Goal: Task Accomplishment & Management: Manage account settings

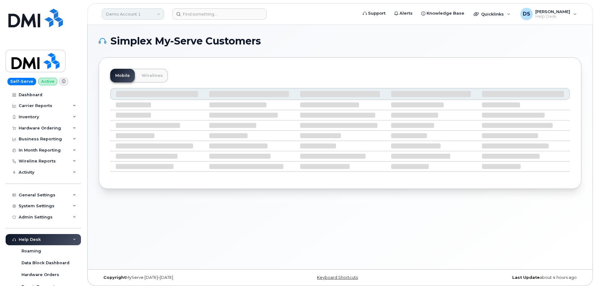
click at [158, 14] on link "Demo Account 1" at bounding box center [133, 13] width 62 height 11
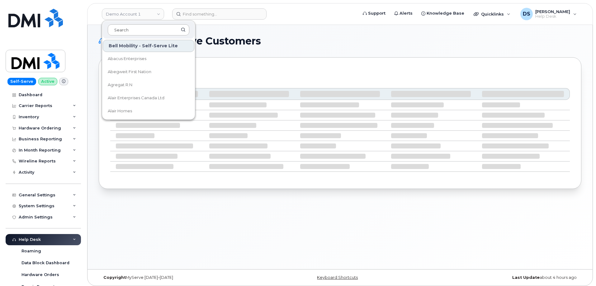
click at [147, 31] on input at bounding box center [149, 29] width 82 height 11
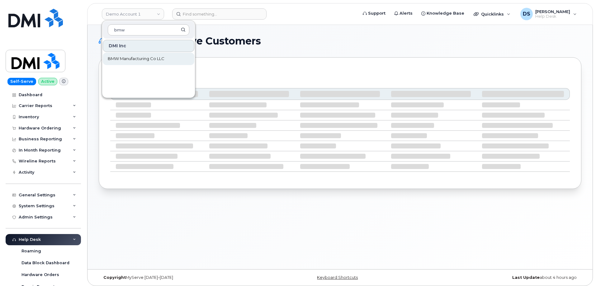
type input "bmw"
click at [127, 57] on span "BMW Manufacturing Co LLC" at bounding box center [136, 59] width 57 height 6
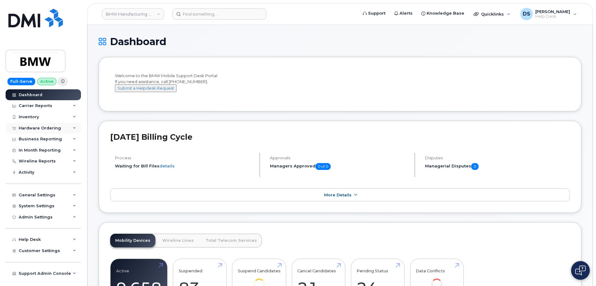
click at [74, 127] on icon at bounding box center [74, 128] width 3 height 3
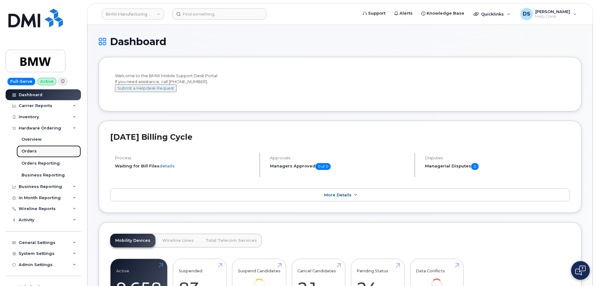
click at [34, 150] on div "Orders" at bounding box center [28, 152] width 15 height 6
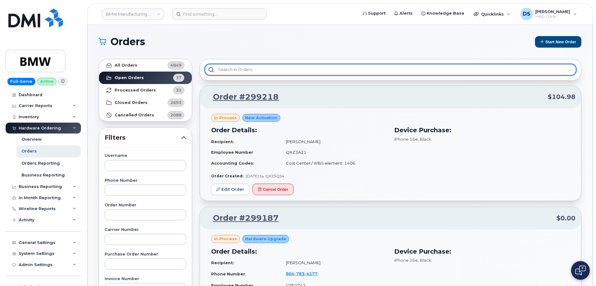
click at [234, 69] on input "text" at bounding box center [390, 69] width 371 height 11
type input "s"
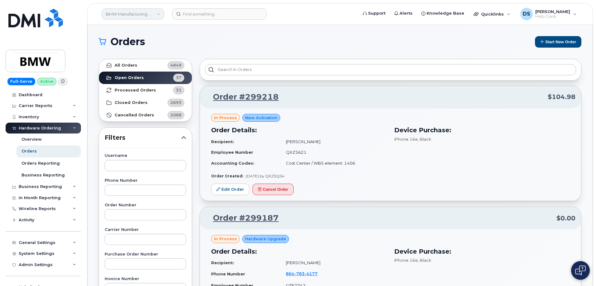
click at [158, 14] on link "BMW Manufacturing Co LLC" at bounding box center [133, 13] width 62 height 11
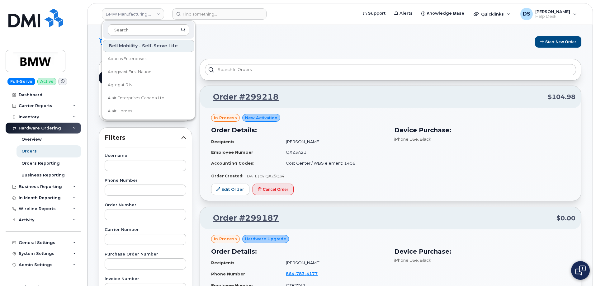
drag, startPoint x: 126, startPoint y: 30, endPoint x: 149, endPoint y: 25, distance: 23.4
click at [138, 23] on div at bounding box center [149, 29] width 92 height 17
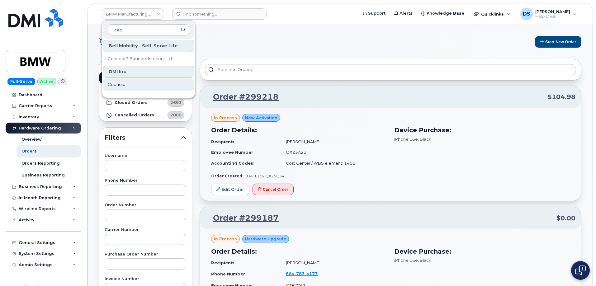
type input "cep"
click at [124, 84] on span "Cepheid" at bounding box center [117, 85] width 18 height 6
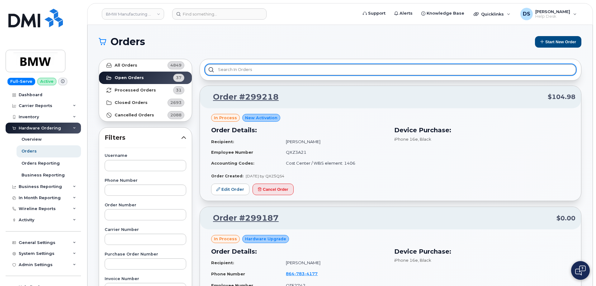
drag, startPoint x: 238, startPoint y: 68, endPoint x: 239, endPoint y: 61, distance: 7.5
click at [242, 65] on input "text" at bounding box center [390, 69] width 371 height 11
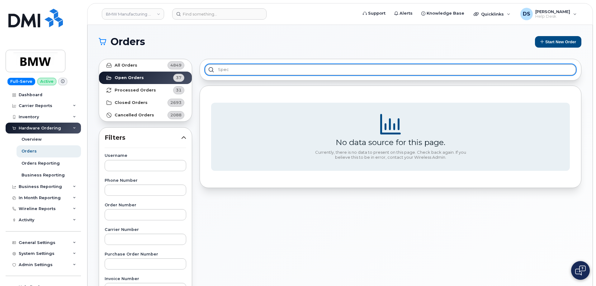
type input "spec"
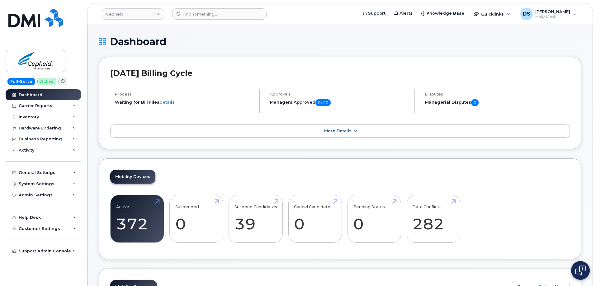
click at [75, 129] on icon at bounding box center [74, 128] width 3 height 3
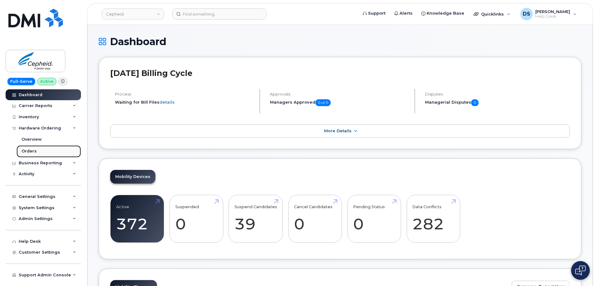
click at [29, 149] on div "Orders" at bounding box center [28, 152] width 15 height 6
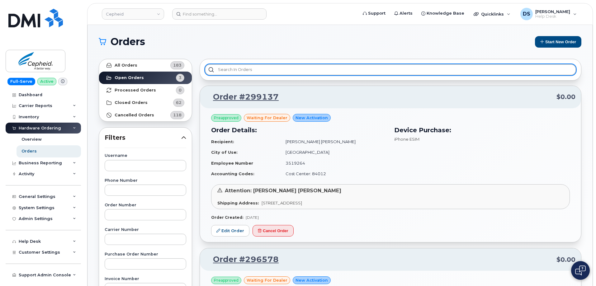
click at [226, 69] on input "text" at bounding box center [390, 69] width 371 height 11
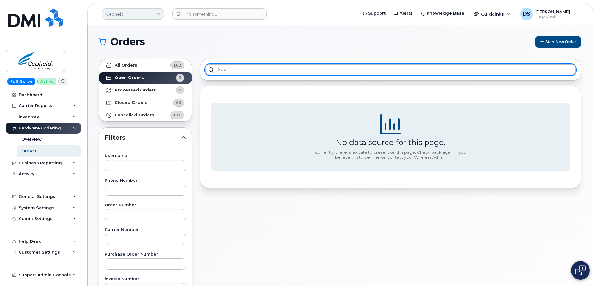
type input "spe"
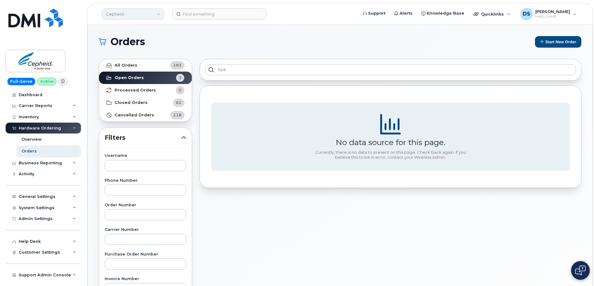
drag, startPoint x: 160, startPoint y: 12, endPoint x: 158, endPoint y: 18, distance: 6.4
click at [160, 12] on link "Cepheid" at bounding box center [133, 13] width 62 height 11
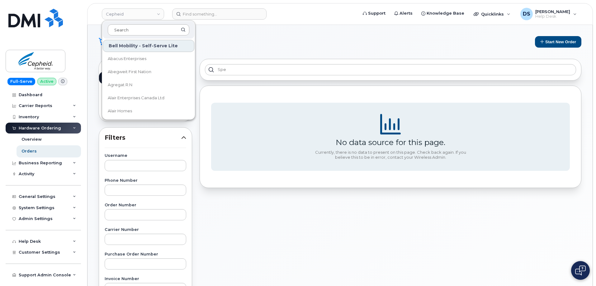
click at [129, 30] on input at bounding box center [149, 29] width 82 height 11
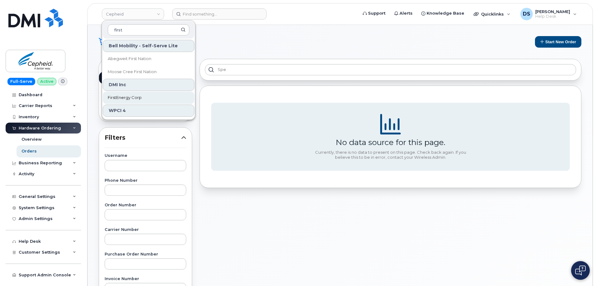
type input "first"
click at [125, 97] on span "FirstEnergy Corp" at bounding box center [125, 98] width 34 height 6
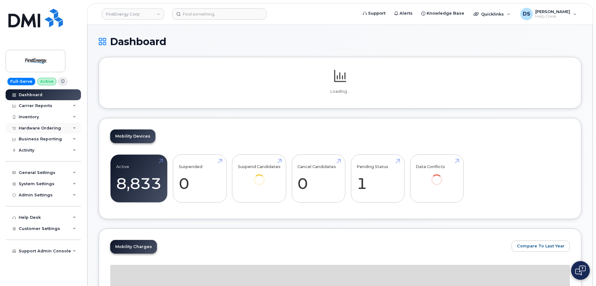
click at [73, 127] on div "Hardware Ordering" at bounding box center [43, 128] width 75 height 11
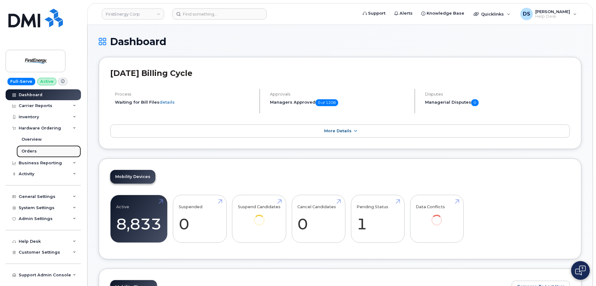
click at [32, 147] on link "Orders" at bounding box center [49, 152] width 64 height 12
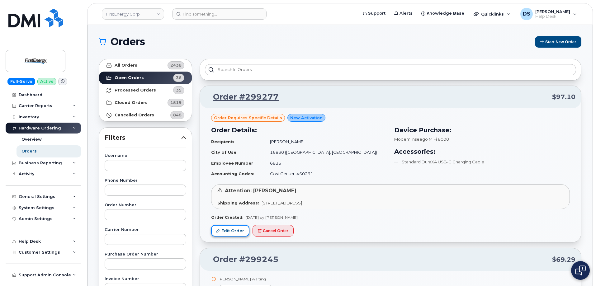
click at [225, 232] on link "Edit Order" at bounding box center [230, 231] width 38 height 12
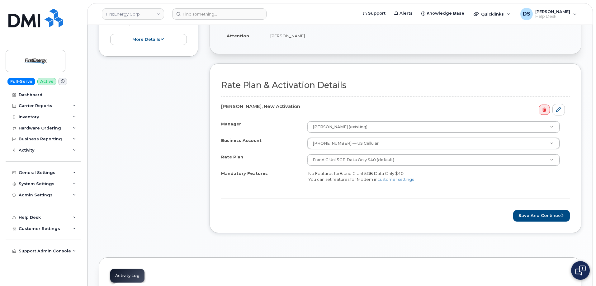
scroll to position [156, 0]
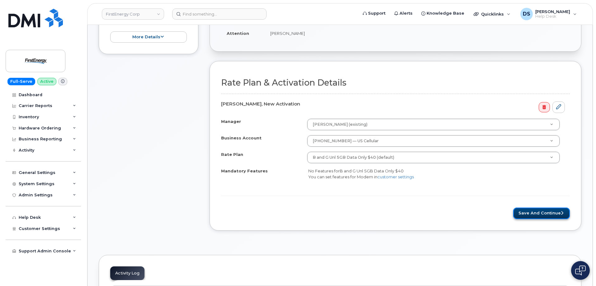
click at [536, 211] on button "Save and Continue" at bounding box center [541, 214] width 57 height 12
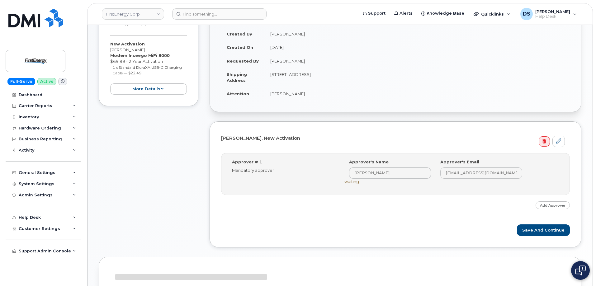
scroll to position [196, 0]
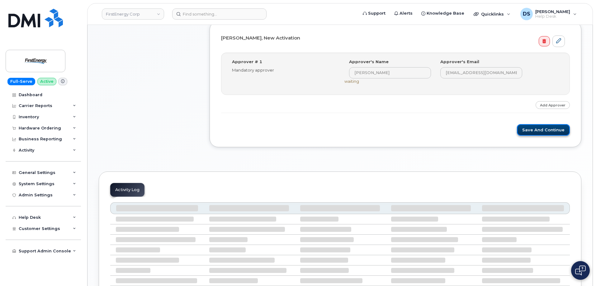
click at [543, 129] on button "Save and Continue" at bounding box center [543, 130] width 53 height 12
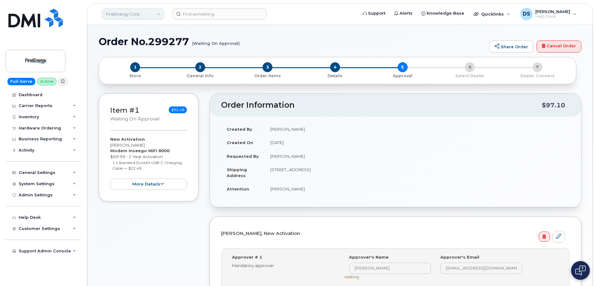
click at [158, 13] on link "FirstEnergy Corp" at bounding box center [133, 13] width 62 height 11
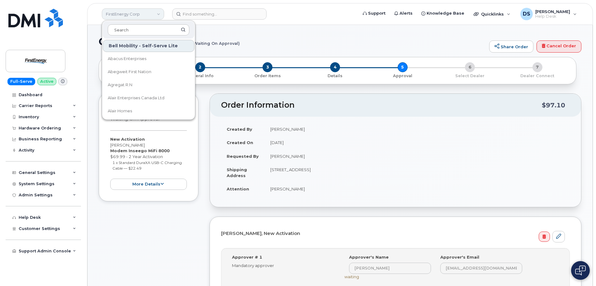
drag, startPoint x: 131, startPoint y: 29, endPoint x: 122, endPoint y: 19, distance: 13.7
click at [133, 28] on input at bounding box center [149, 29] width 82 height 11
type input "kie"
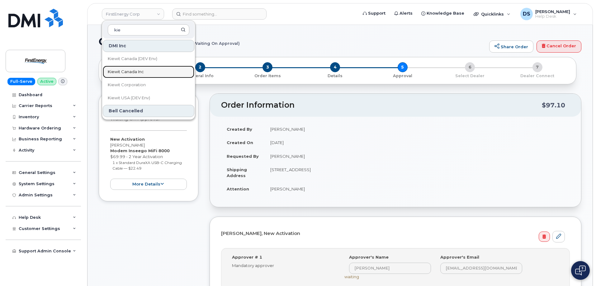
click at [127, 69] on span "Kiewit Canada Inc" at bounding box center [126, 72] width 36 height 6
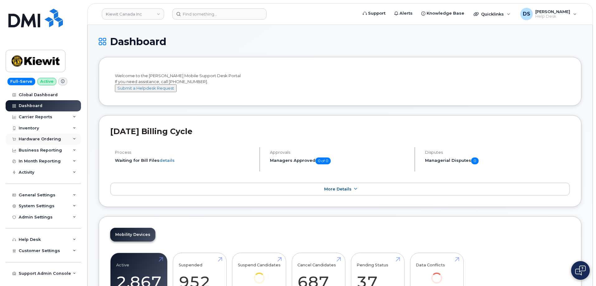
click at [74, 136] on div "Hardware Ordering" at bounding box center [43, 139] width 75 height 11
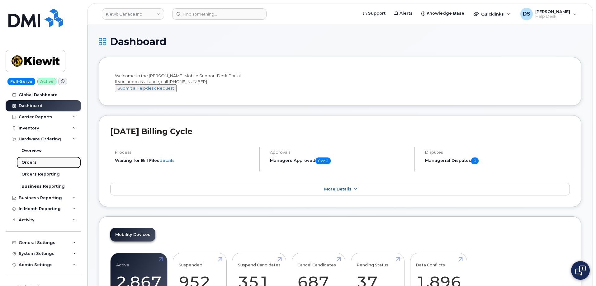
click at [36, 161] on link "Orders" at bounding box center [49, 163] width 64 height 12
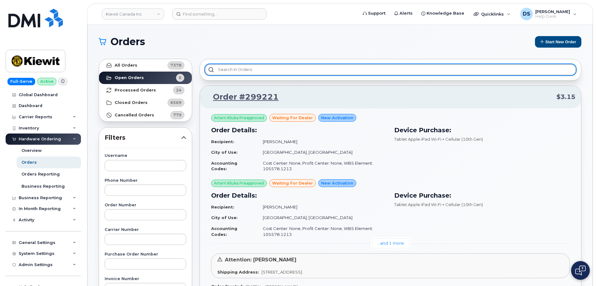
click at [269, 66] on input "text" at bounding box center [390, 69] width 371 height 11
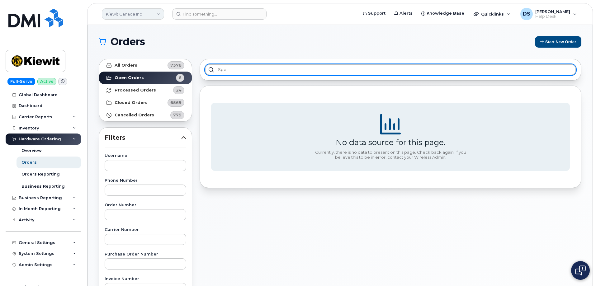
type input "spe"
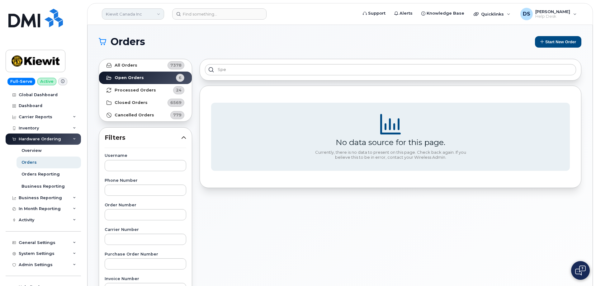
drag, startPoint x: 158, startPoint y: 14, endPoint x: 155, endPoint y: 18, distance: 5.1
click at [159, 14] on link "Kiewit Canada Inc" at bounding box center [133, 13] width 62 height 11
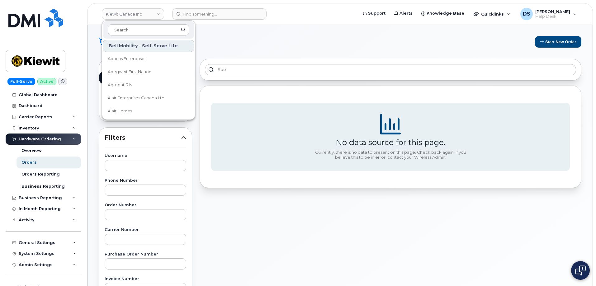
drag, startPoint x: 130, startPoint y: 28, endPoint x: 142, endPoint y: 23, distance: 13.5
click at [131, 27] on input at bounding box center [149, 29] width 82 height 11
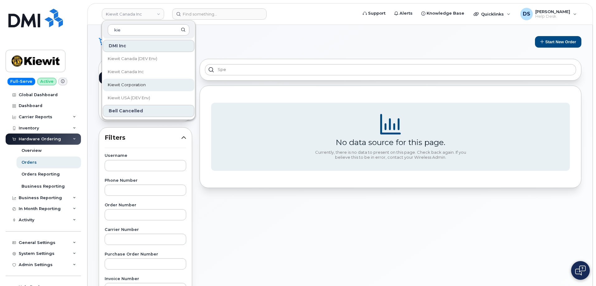
type input "kie"
click at [139, 82] on link "Kiewit Corporation" at bounding box center [149, 85] width 92 height 12
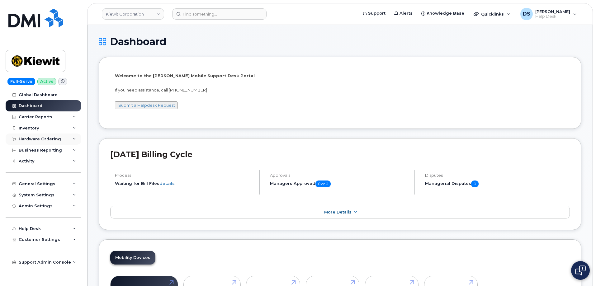
click at [74, 138] on icon at bounding box center [74, 139] width 3 height 3
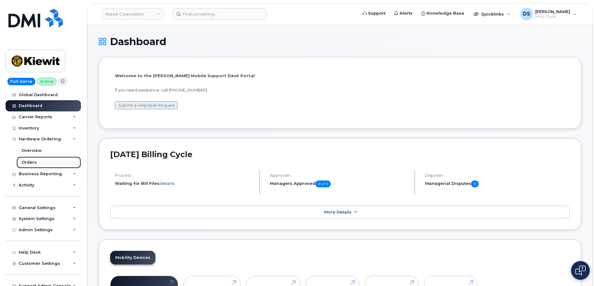
click at [37, 161] on link "Orders" at bounding box center [49, 163] width 64 height 12
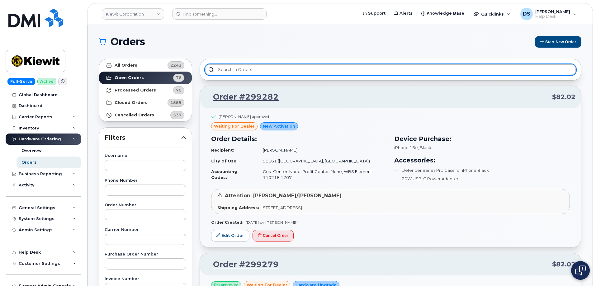
click at [257, 67] on input "text" at bounding box center [390, 69] width 371 height 11
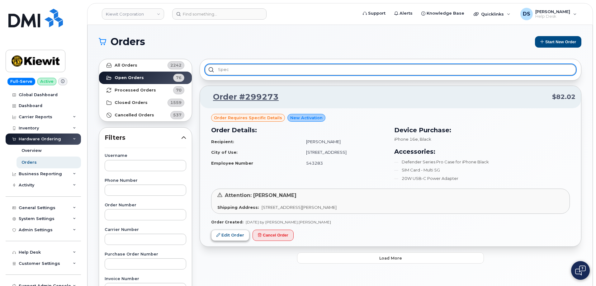
type input "spec"
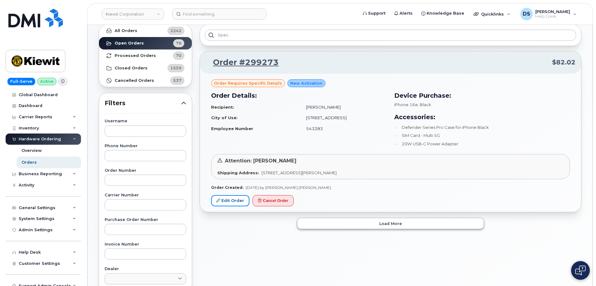
scroll to position [93, 0]
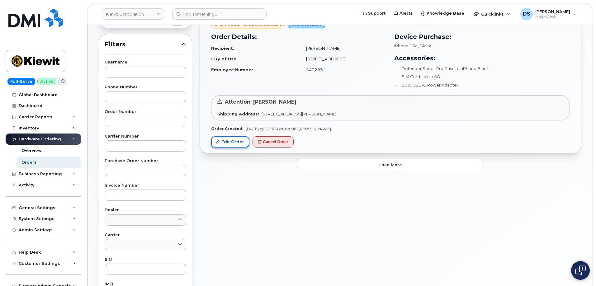
click at [239, 142] on link "Edit Order" at bounding box center [230, 142] width 38 height 12
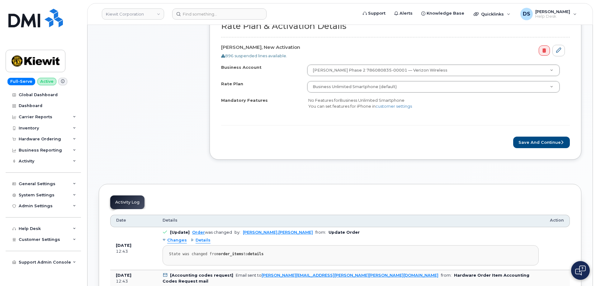
scroll to position [218, 0]
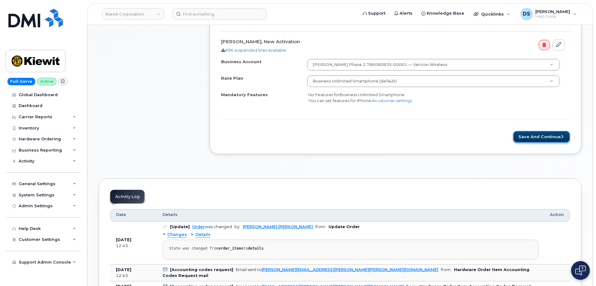
drag, startPoint x: 539, startPoint y: 136, endPoint x: 533, endPoint y: 135, distance: 6.8
click at [539, 136] on button "Save and Continue" at bounding box center [541, 137] width 57 height 12
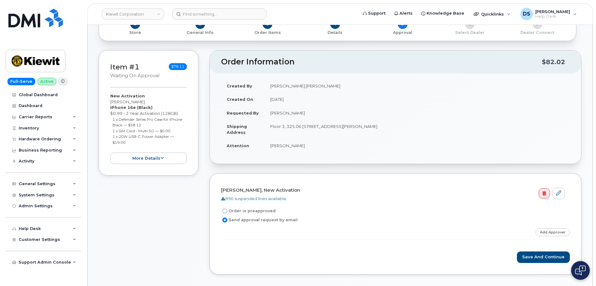
scroll to position [156, 0]
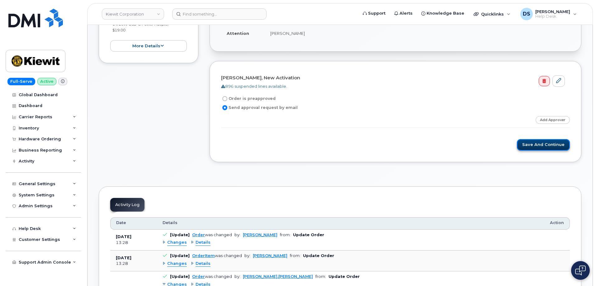
click at [532, 145] on button "Save and Continue" at bounding box center [543, 145] width 53 height 12
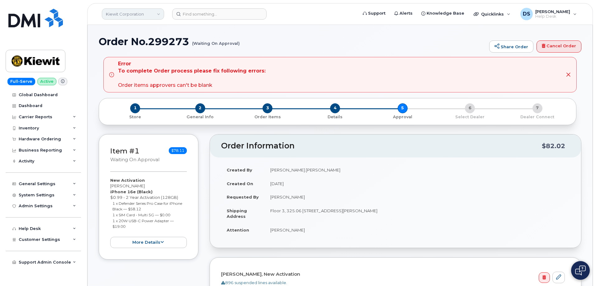
click at [159, 13] on link "Kiewit Corporation" at bounding box center [133, 13] width 62 height 11
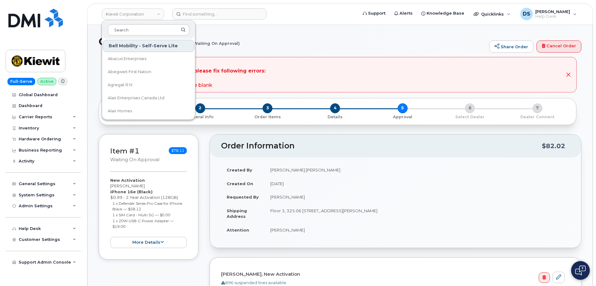
drag, startPoint x: 139, startPoint y: 25, endPoint x: 165, endPoint y: 21, distance: 26.5
click at [151, 20] on div "Kiewit Corporation Bell Mobility - Self-Serve Lite Abacus Enterprises Abegweit …" at bounding box center [133, 14] width 69 height 12
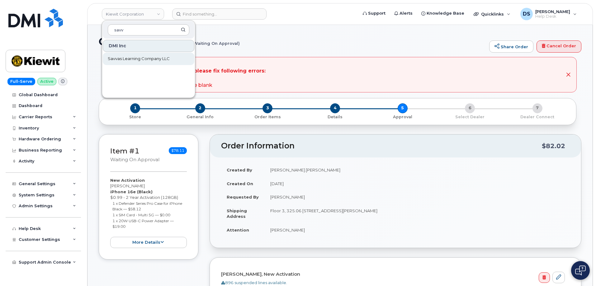
type input "savv"
click at [146, 56] on span "Savvas Learning Company LLC" at bounding box center [139, 59] width 62 height 6
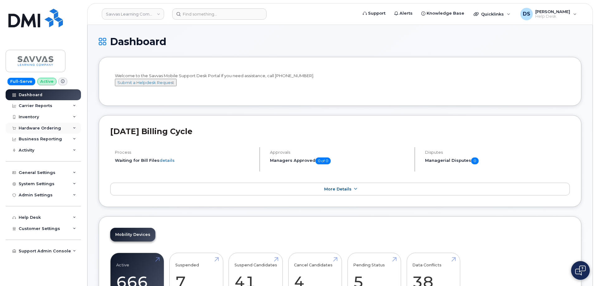
click at [76, 128] on div "Hardware Ordering" at bounding box center [43, 128] width 75 height 11
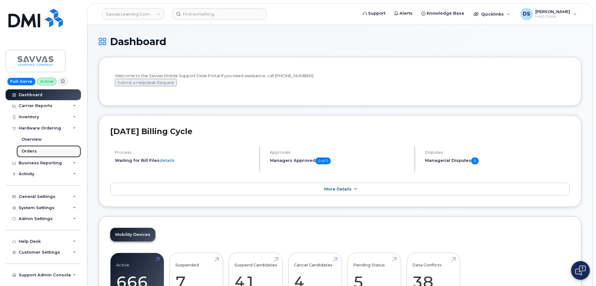
click at [36, 151] on link "Orders" at bounding box center [49, 152] width 64 height 12
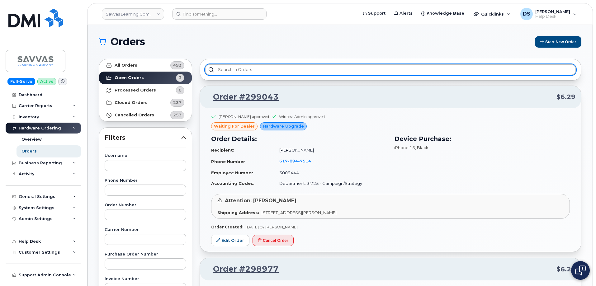
click at [245, 68] on input "text" at bounding box center [390, 69] width 371 height 11
type input "spe"
